Goal: Task Accomplishment & Management: Use online tool/utility

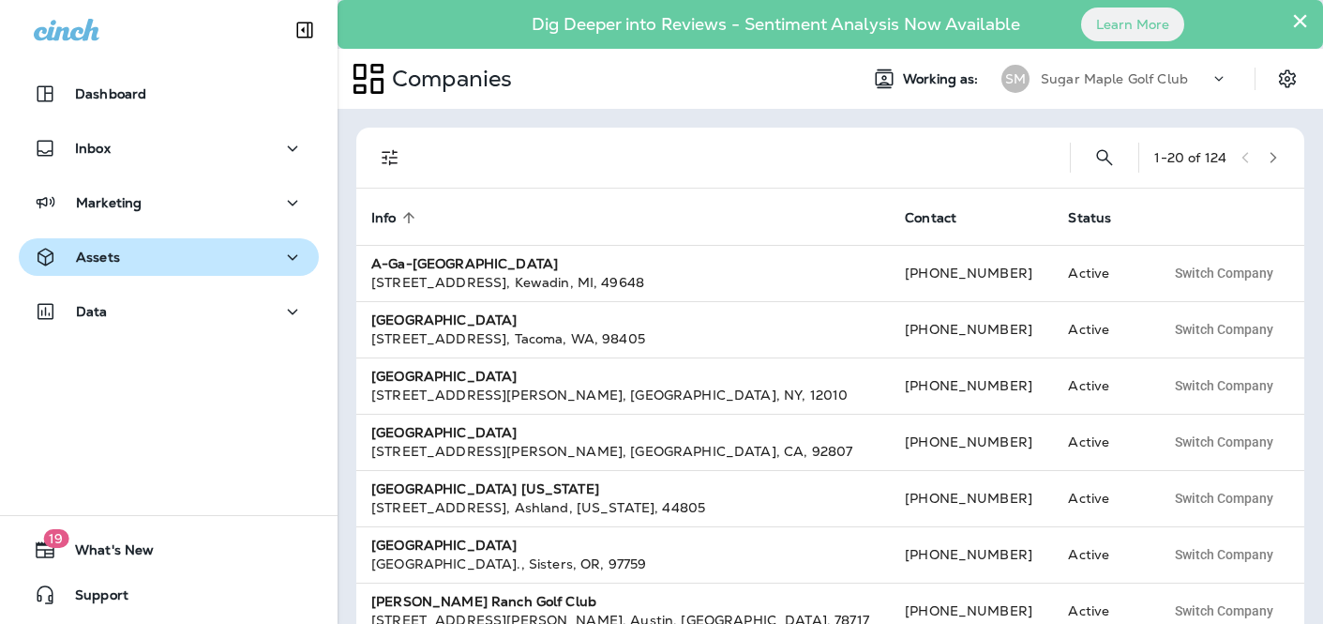
click at [151, 255] on div "Assets" at bounding box center [169, 257] width 270 height 23
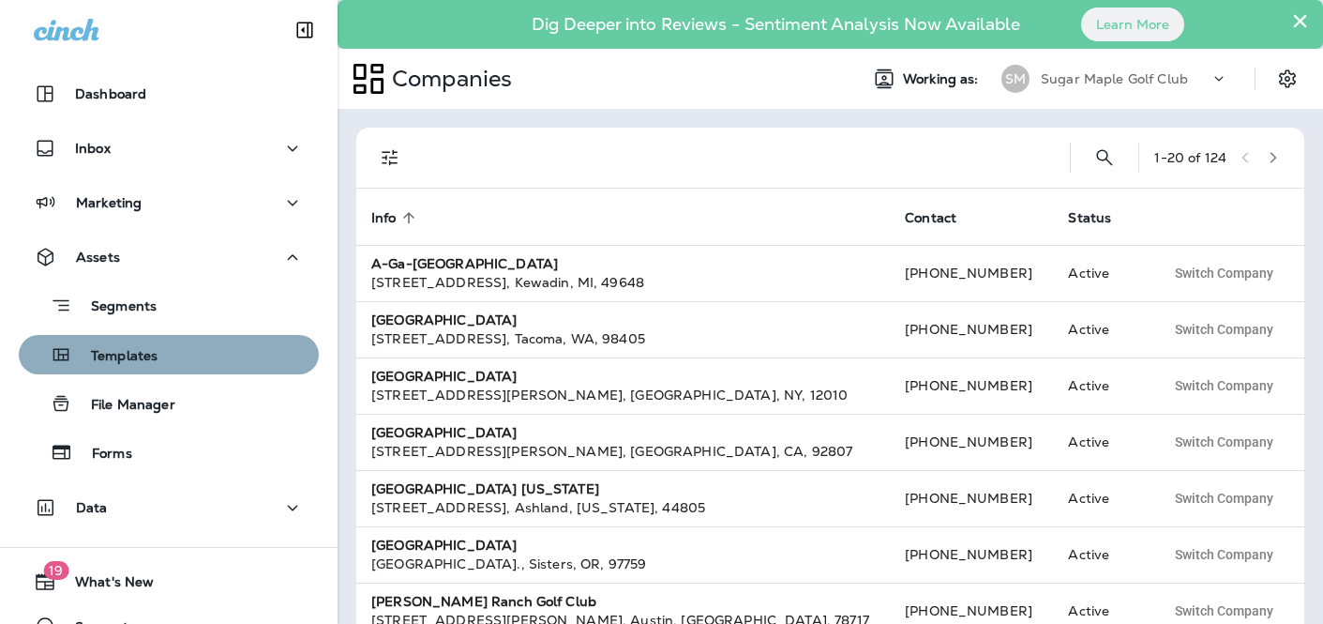
click at [144, 357] on p "Templates" at bounding box center [114, 357] width 85 height 18
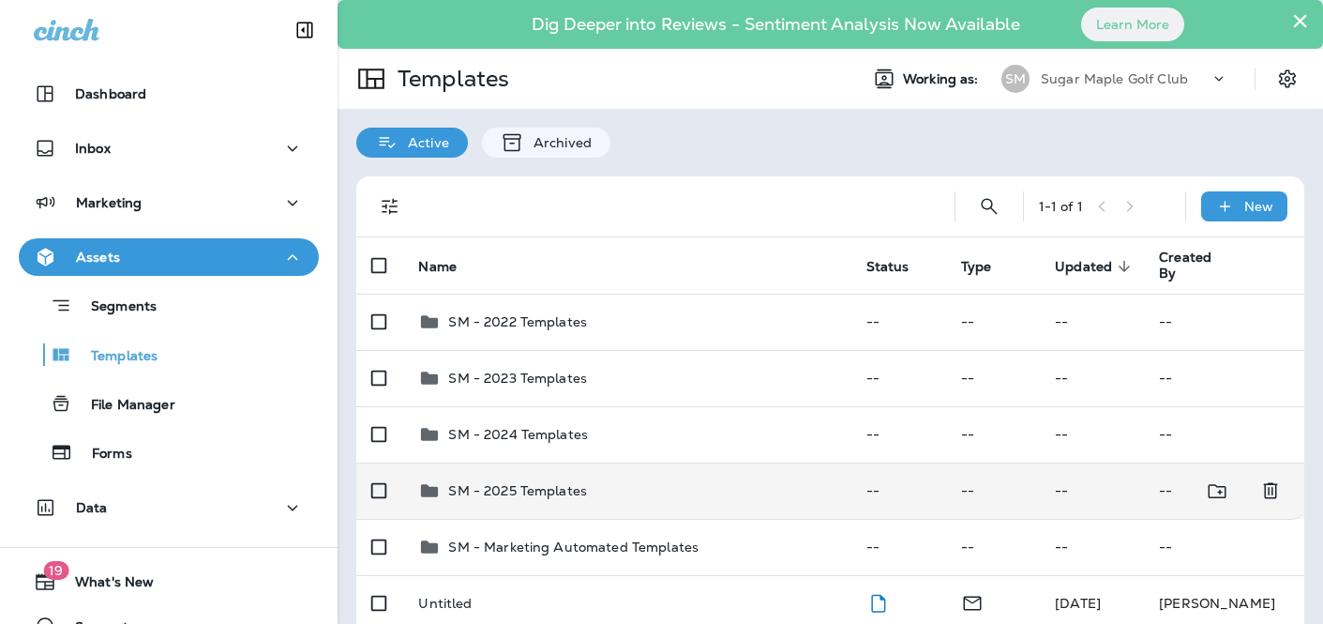
click at [600, 484] on div "SM - 2025 Templates" at bounding box center [626, 490] width 417 height 23
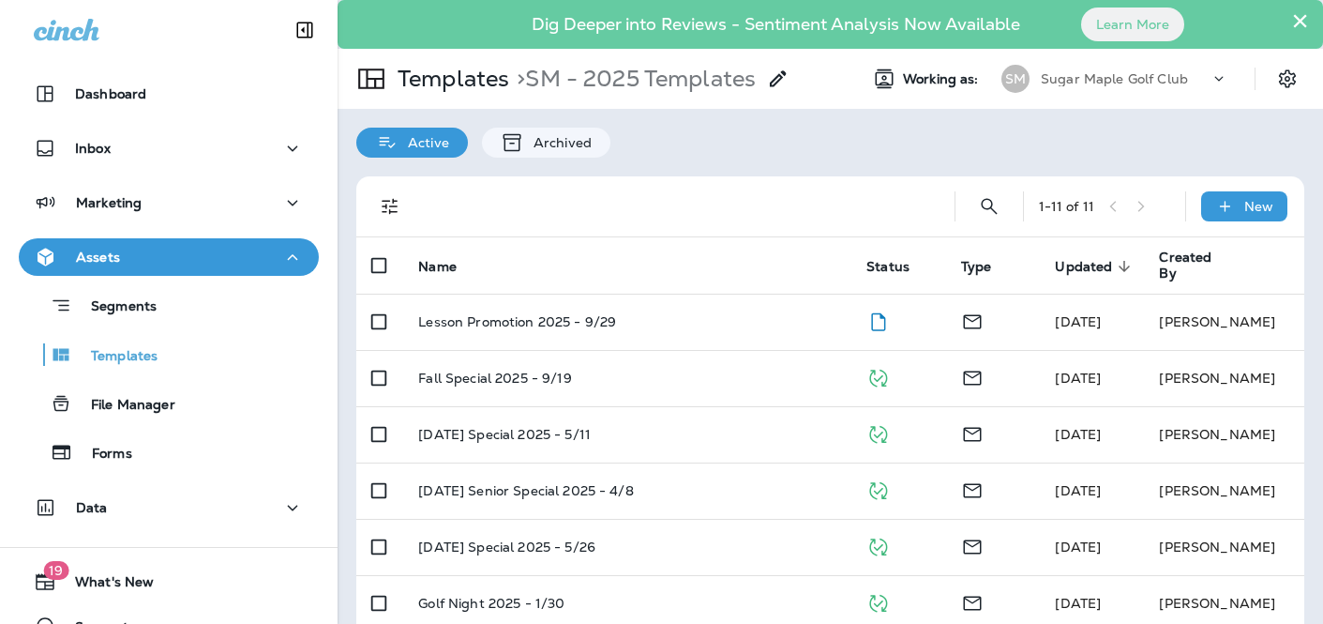
click at [703, 330] on td "Lesson Promotion 2025 - 9/29" at bounding box center [627, 321] width 448 height 56
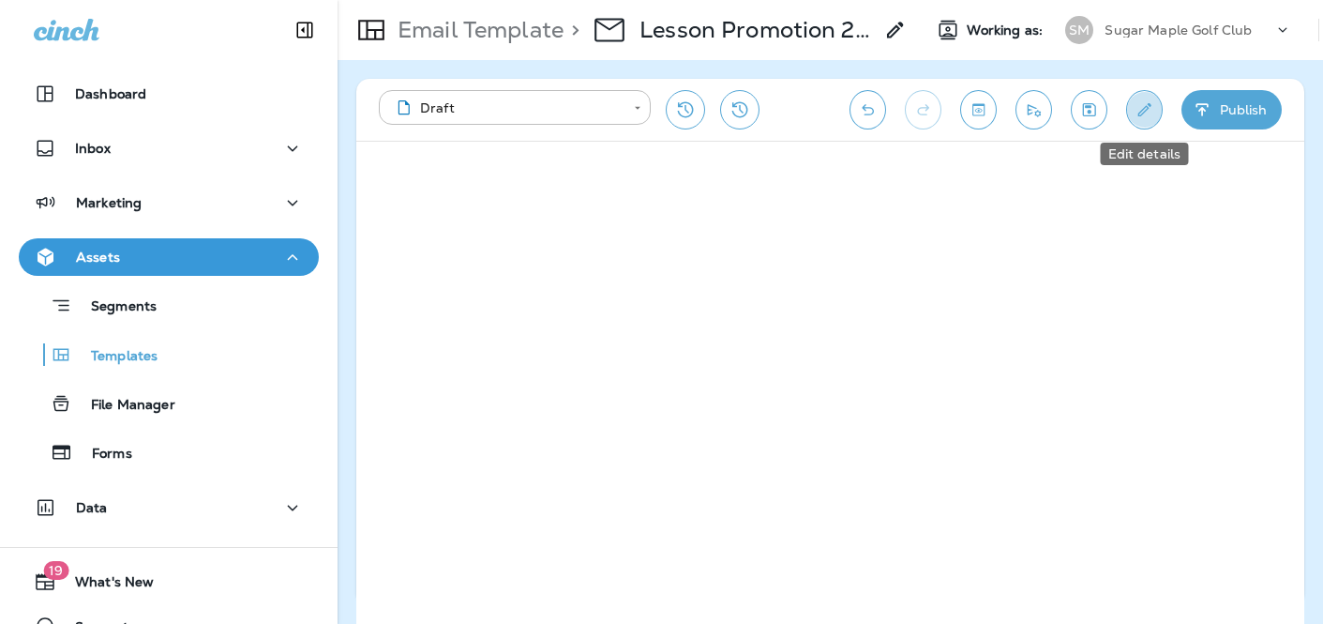
click at [1136, 113] on icon "Edit details" at bounding box center [1145, 109] width 20 height 19
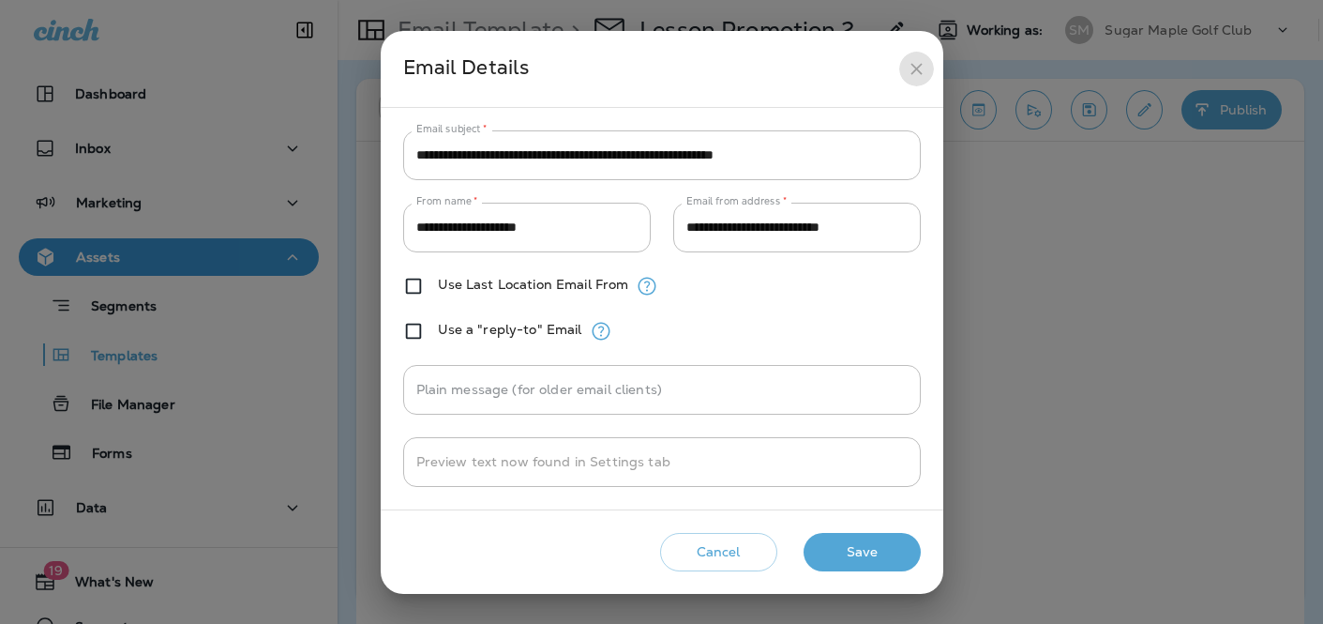
click at [920, 61] on icon "close" at bounding box center [917, 69] width 20 height 20
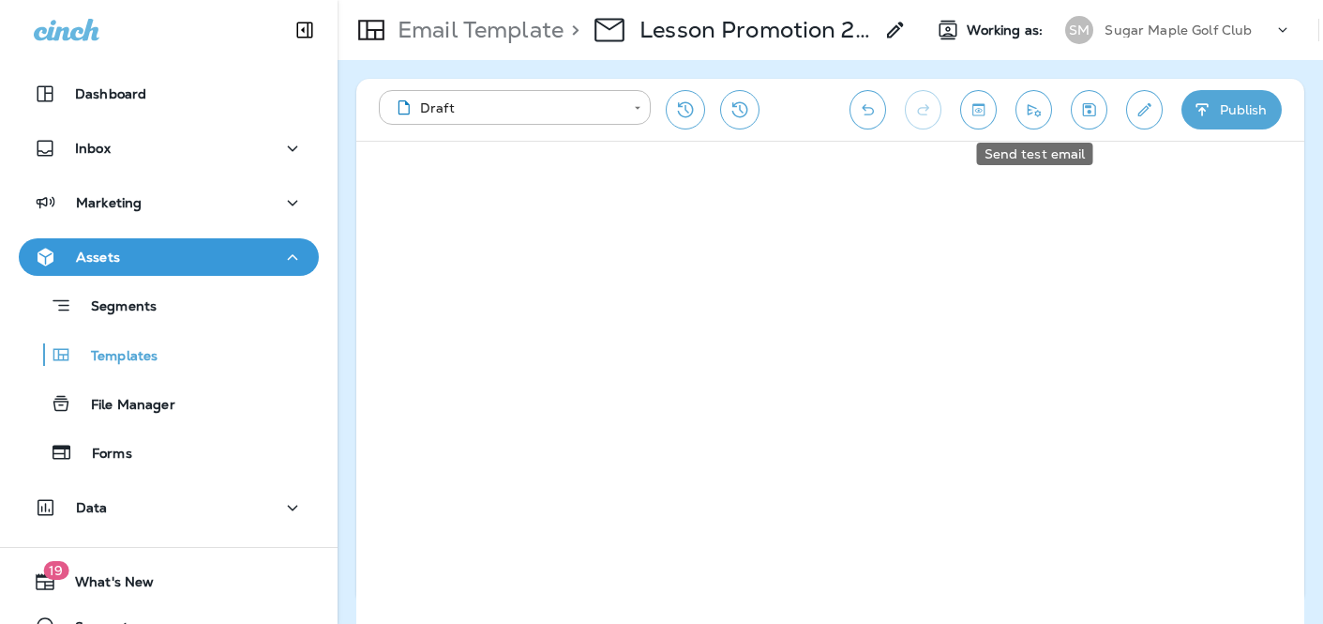
click at [1030, 118] on icon "Send test email" at bounding box center [1034, 109] width 20 height 19
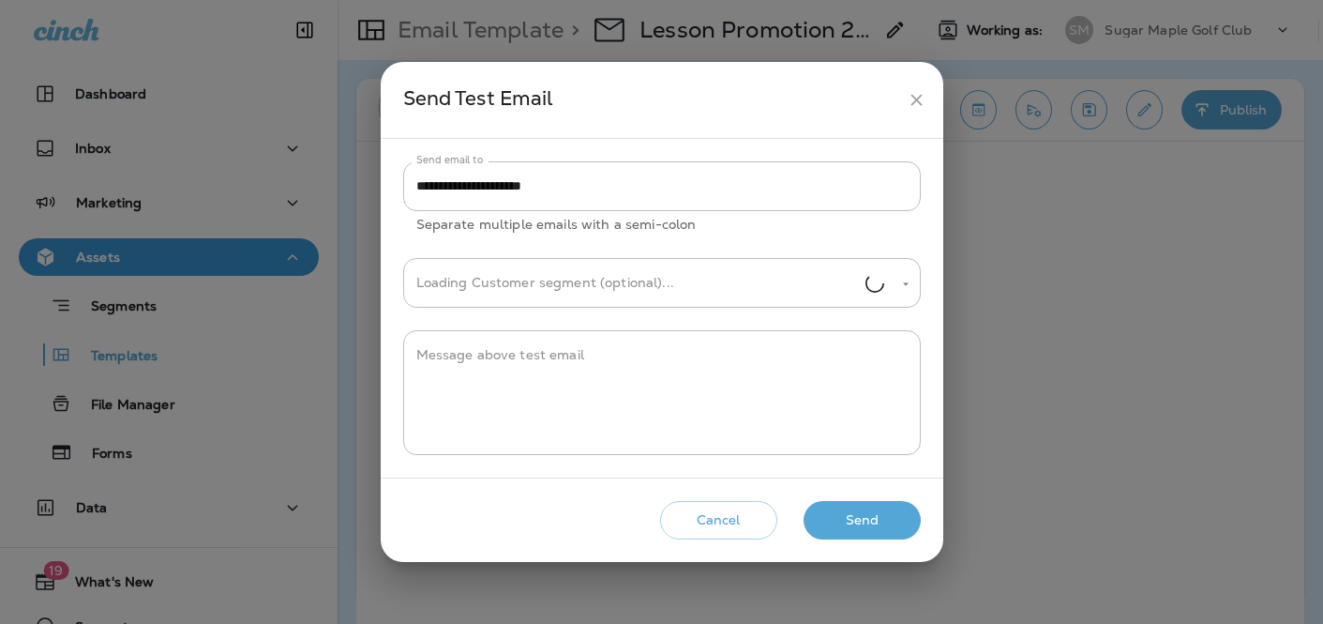
click at [872, 519] on button "Send" at bounding box center [862, 520] width 117 height 38
